Goal: Check status: Check status

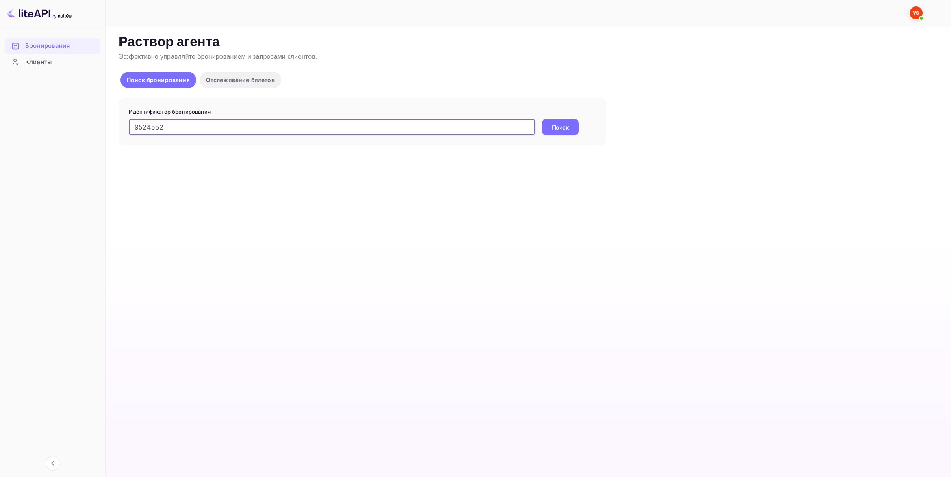
type input "9524552"
click at [557, 124] on button "Поиск" at bounding box center [560, 127] width 37 height 16
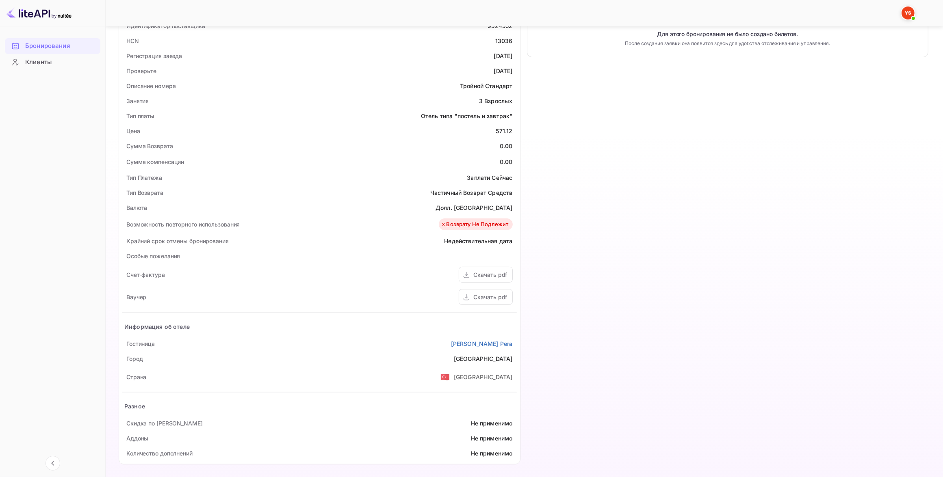
scroll to position [194, 0]
click at [496, 295] on div "Скачать pdf" at bounding box center [491, 294] width 34 height 9
